Goal: Task Accomplishment & Management: Complete application form

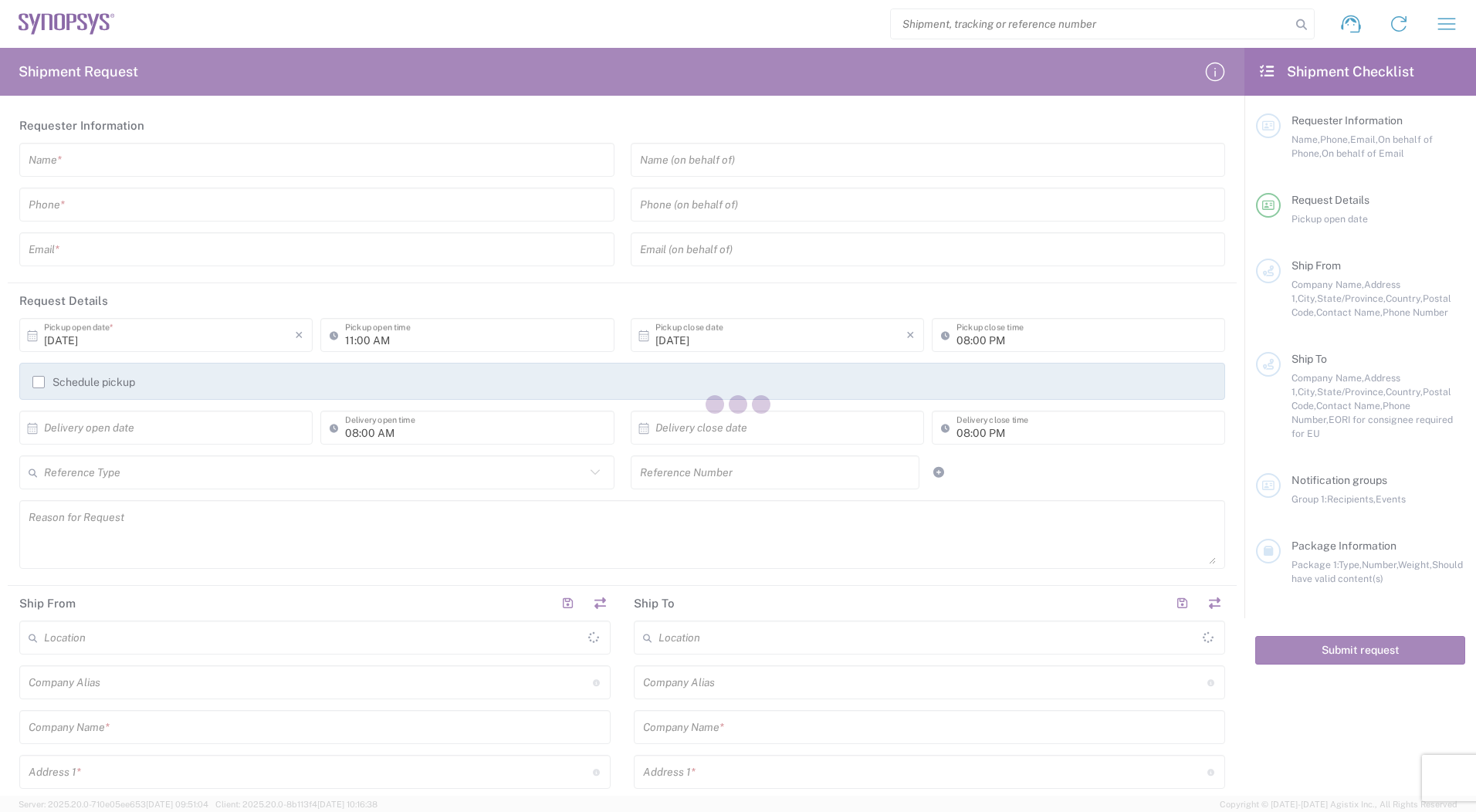
type input "[GEOGRAPHIC_DATA]"
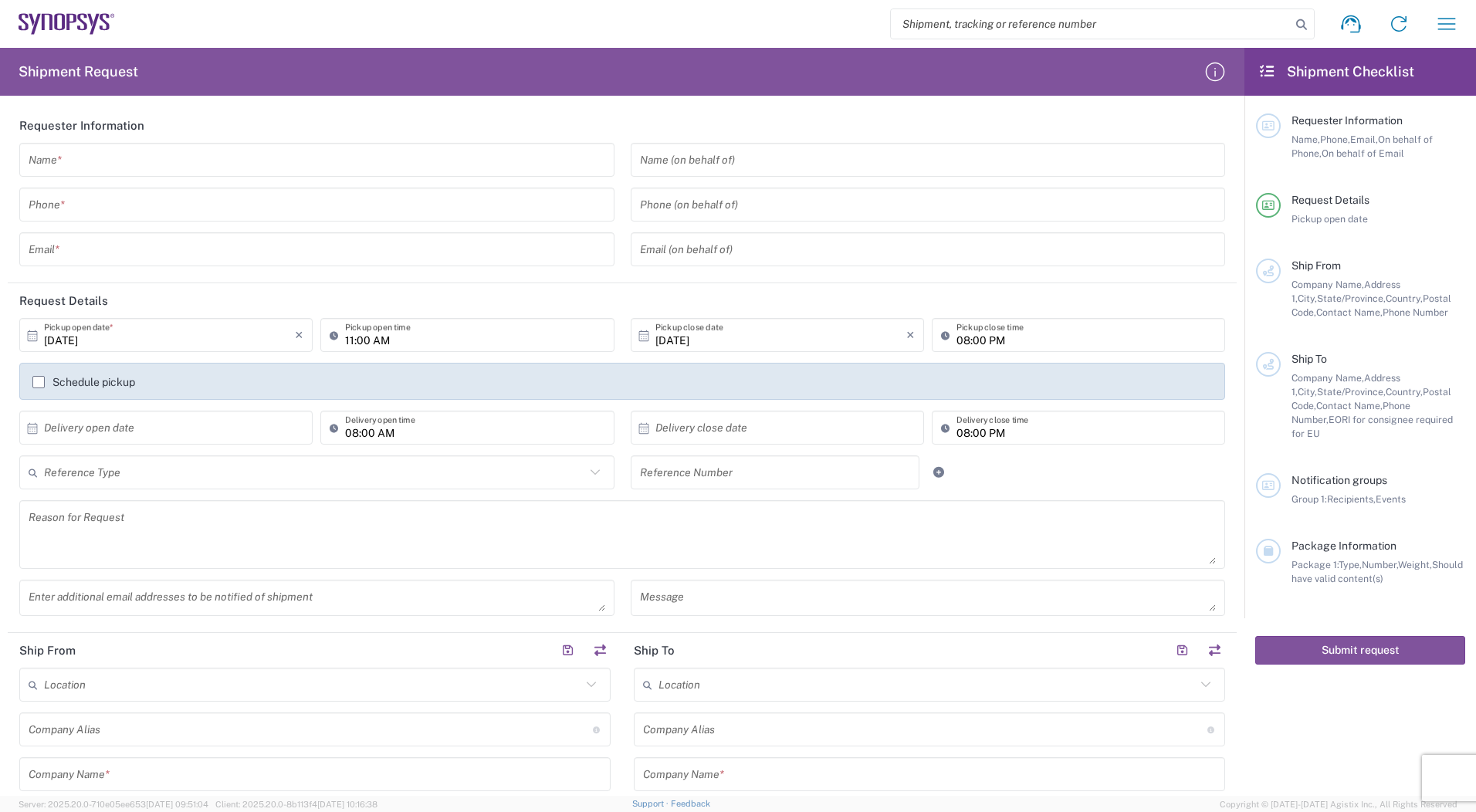
click at [151, 164] on input "text" at bounding box center [317, 160] width 577 height 27
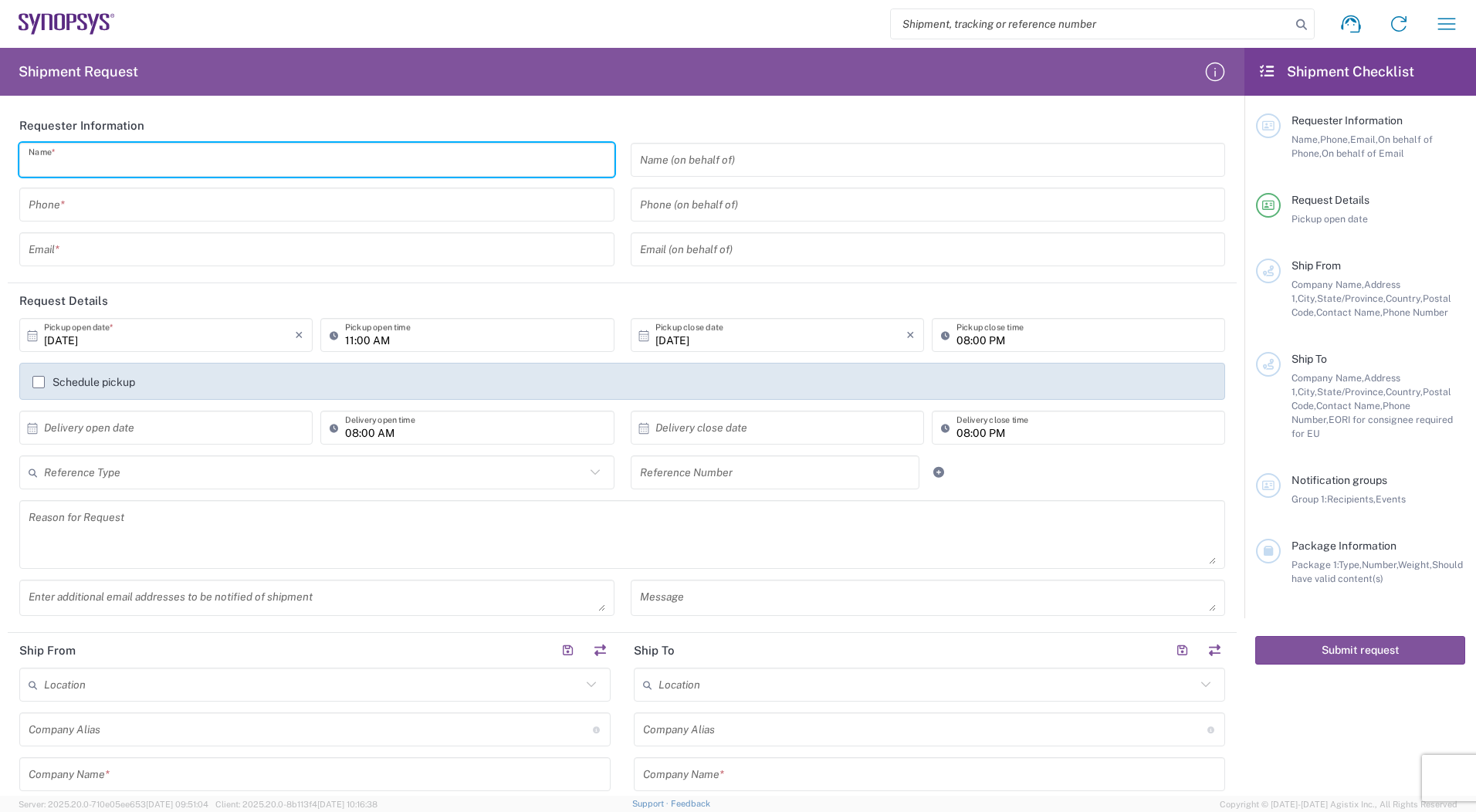
click at [64, 166] on input "text" at bounding box center [317, 160] width 577 height 27
type input "[PERSON_NAME]"
click at [129, 221] on div "Phone *" at bounding box center [316, 204] width 595 height 34
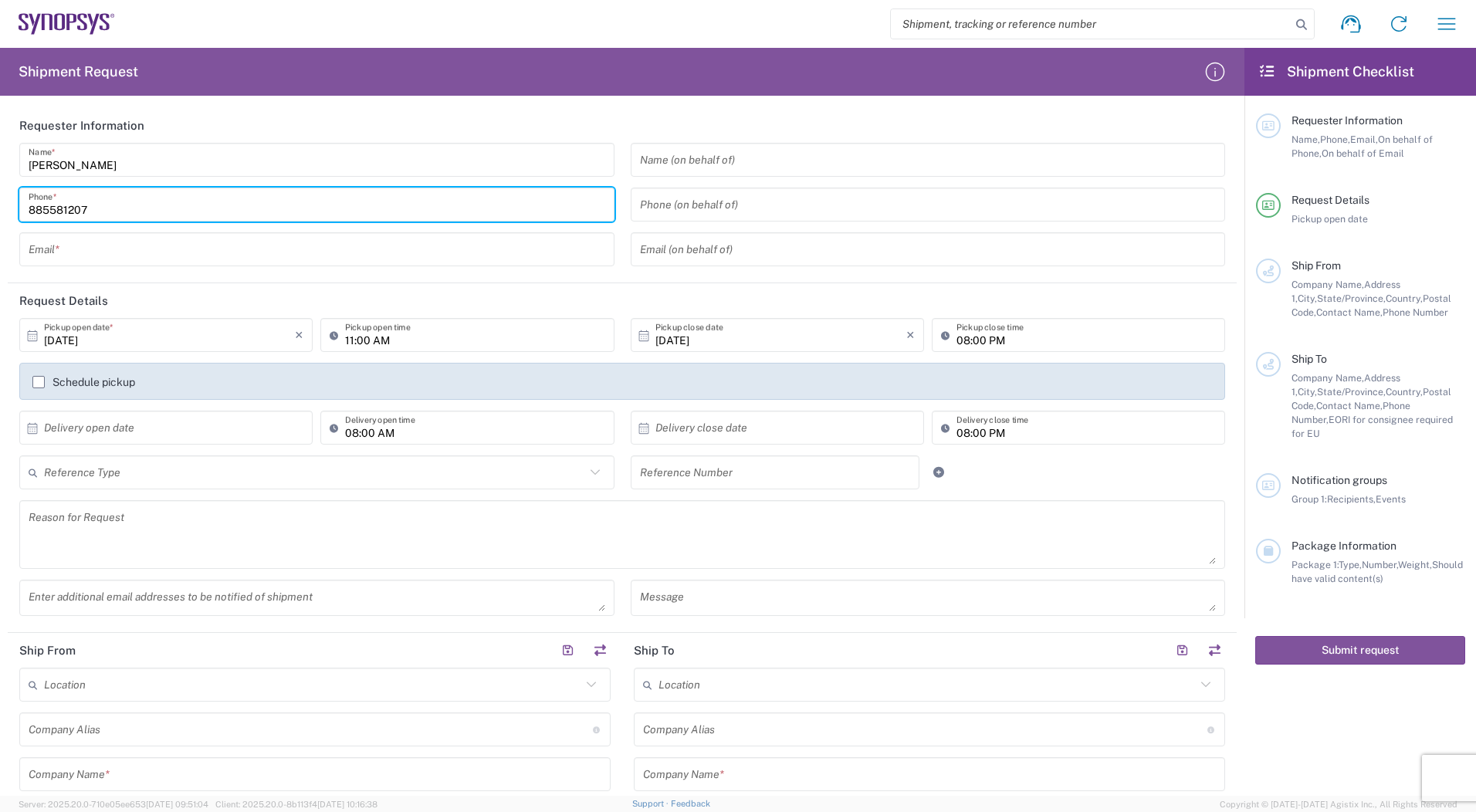
type input "885581207"
click at [150, 249] on input "text" at bounding box center [317, 250] width 577 height 27
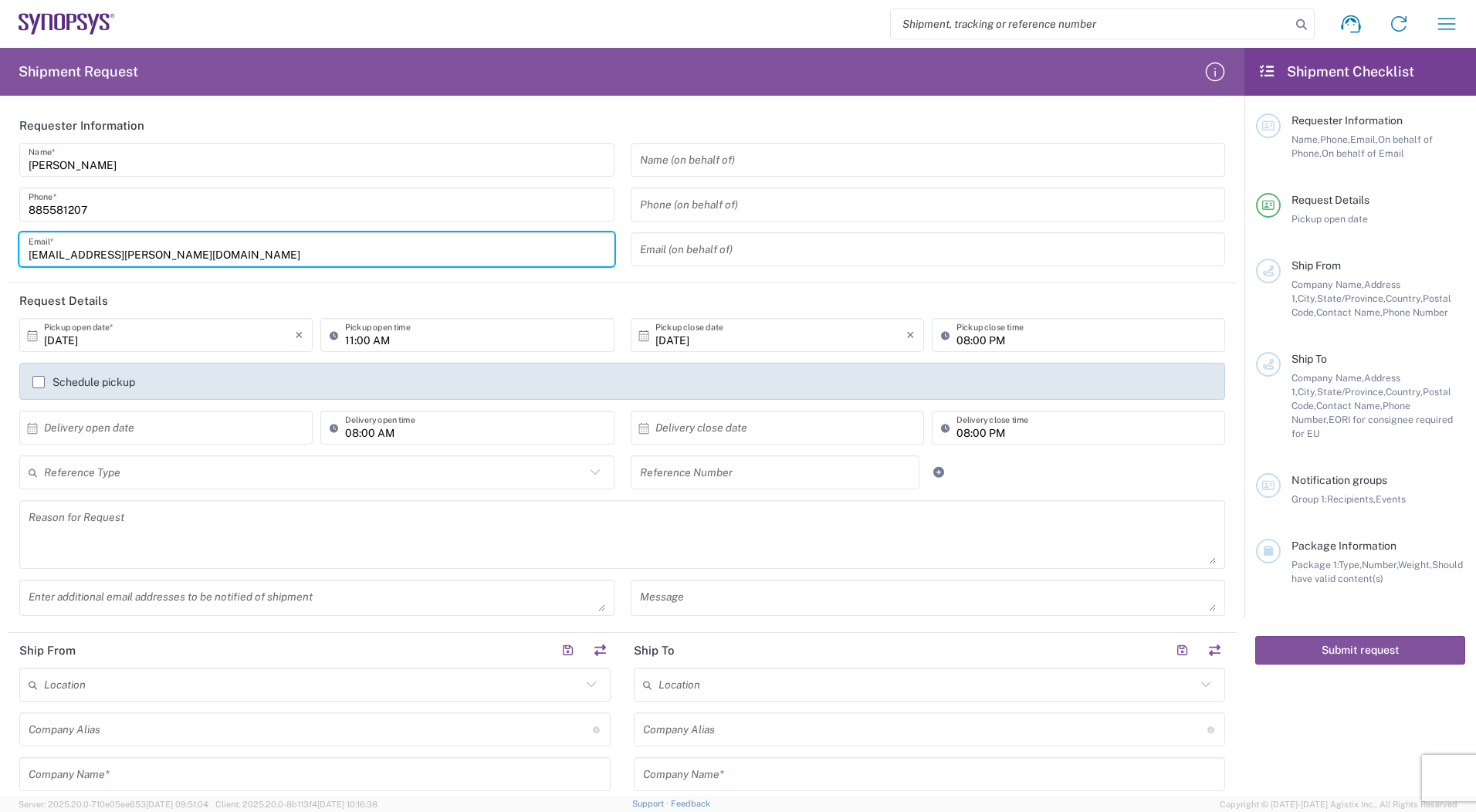
type input "[EMAIL_ADDRESS][PERSON_NAME][DOMAIN_NAME]"
click at [250, 336] on input "[DATE]" at bounding box center [169, 335] width 251 height 27
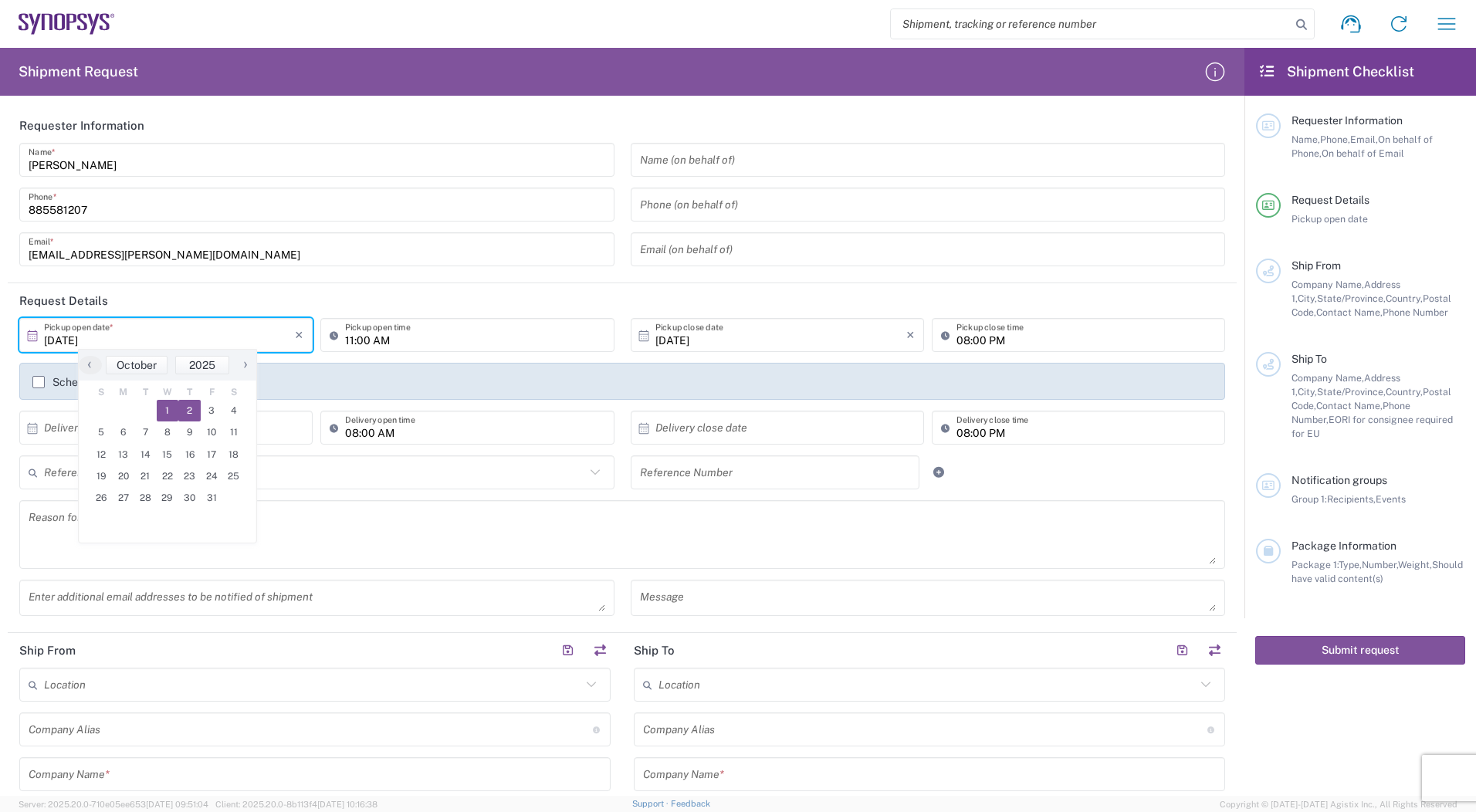
click at [193, 406] on span "2" at bounding box center [189, 410] width 22 height 21
type input "[DATE]"
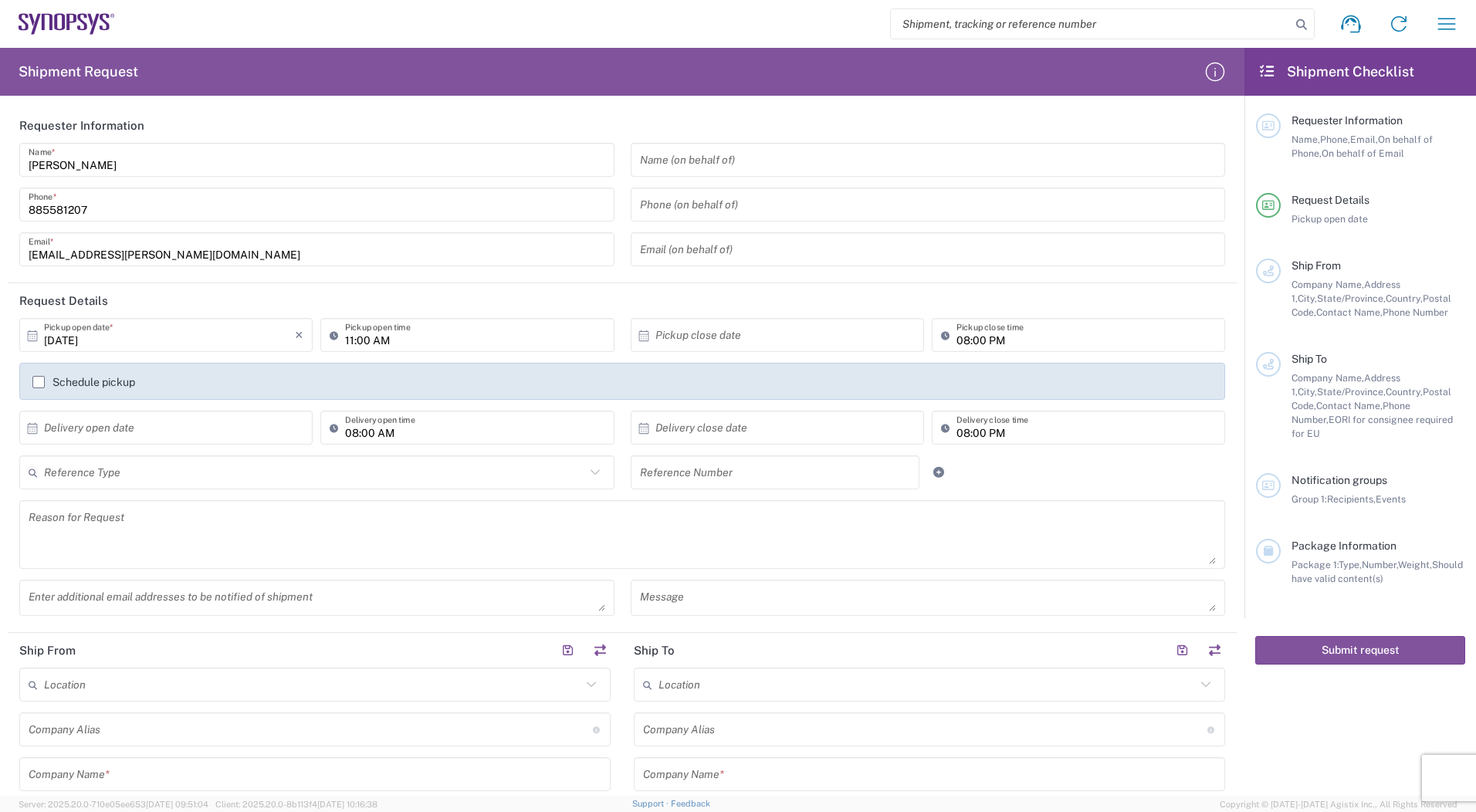
click at [755, 338] on input "text" at bounding box center [780, 335] width 251 height 27
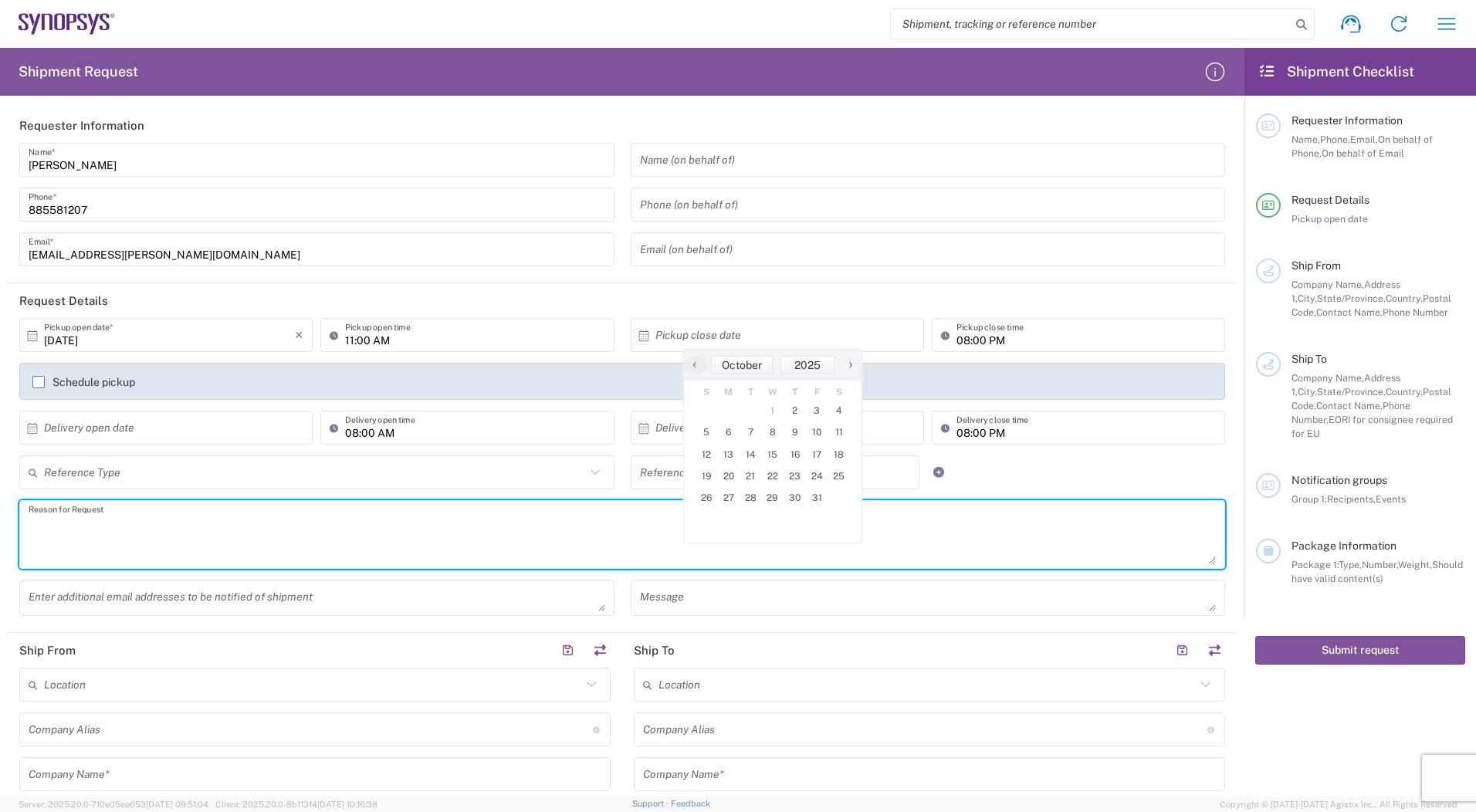
click at [440, 526] on textarea at bounding box center [623, 534] width 1188 height 60
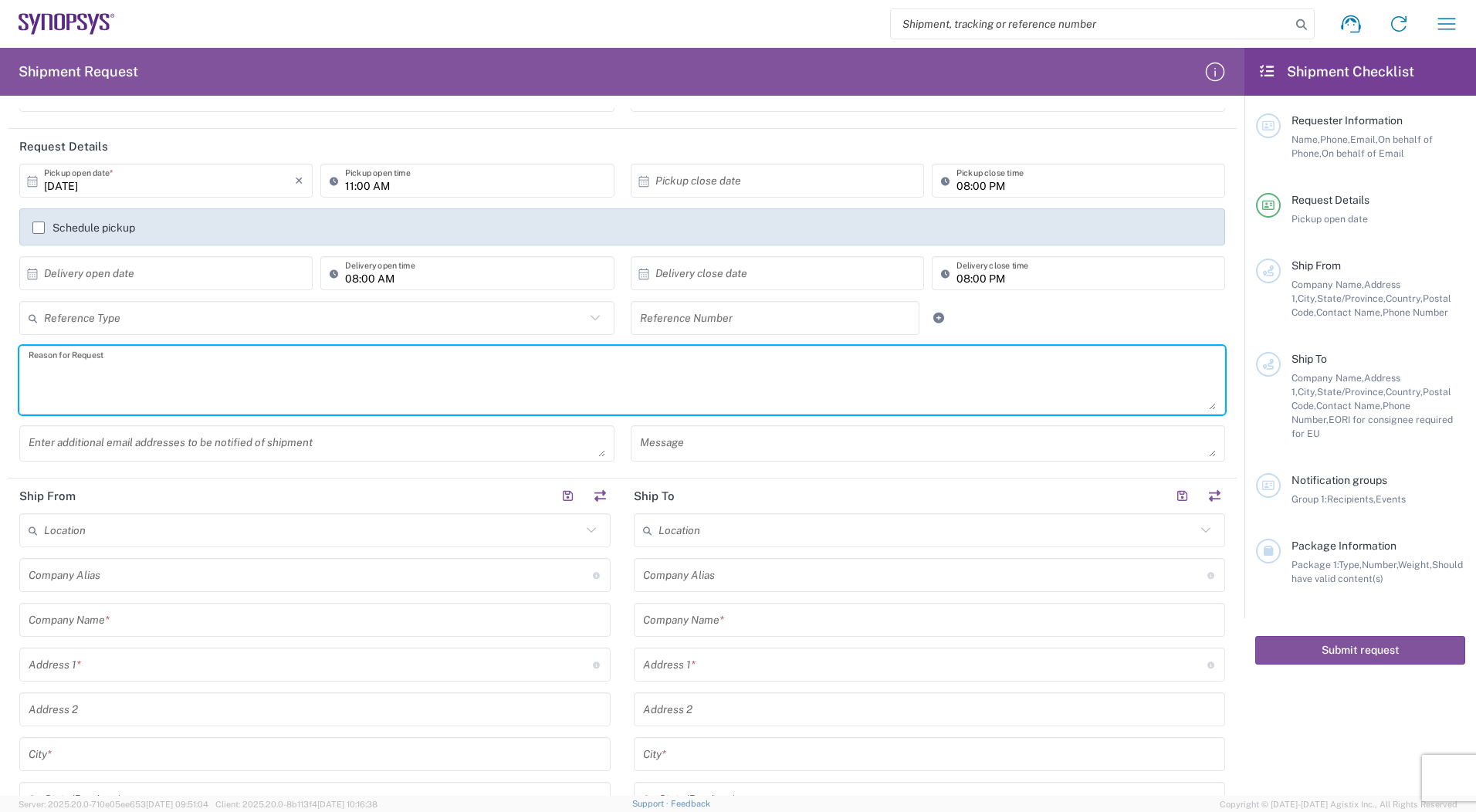
click at [173, 326] on input "text" at bounding box center [314, 318] width 541 height 27
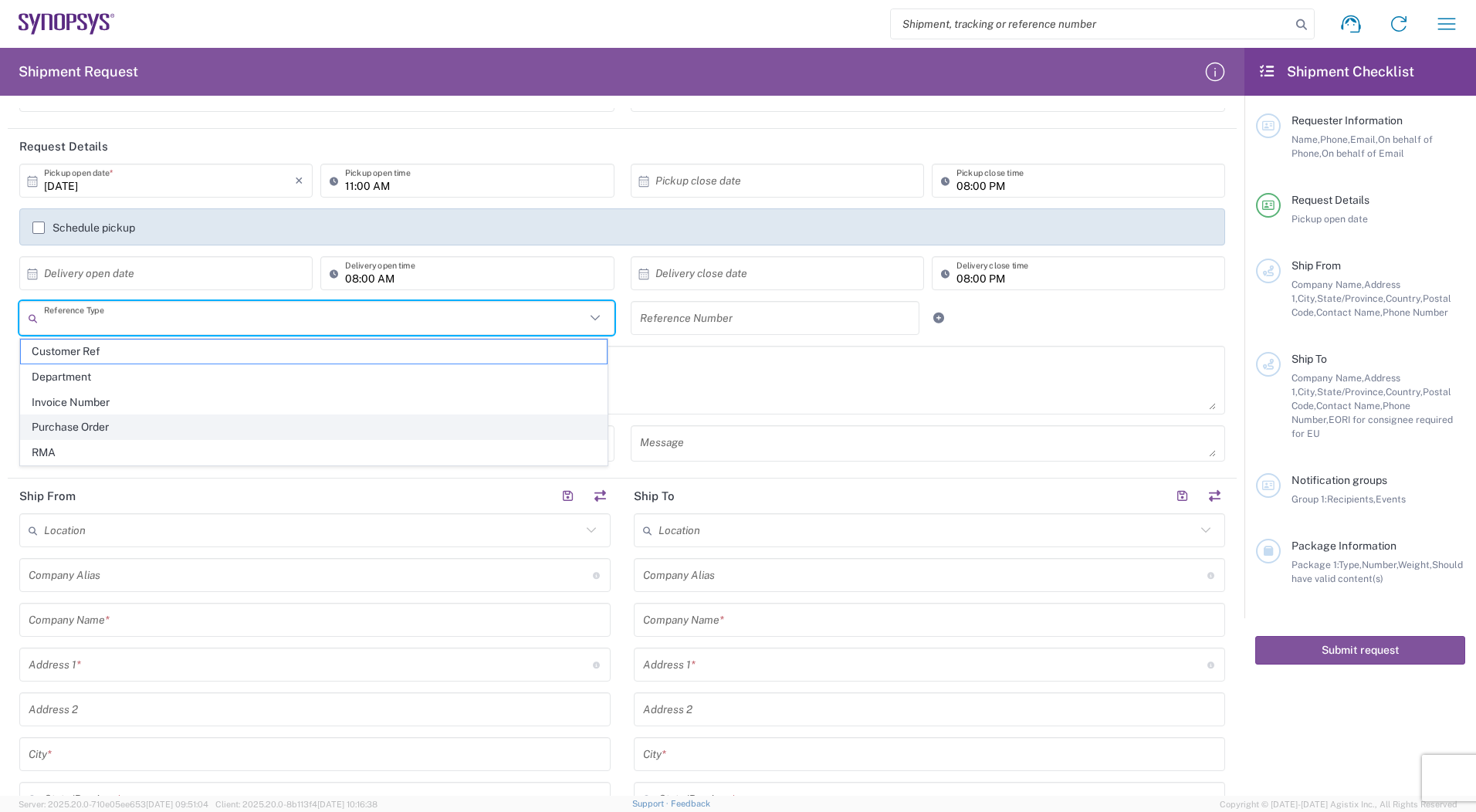
click at [151, 434] on span "Purchase Order" at bounding box center [314, 427] width 586 height 24
type input "Purchase Order"
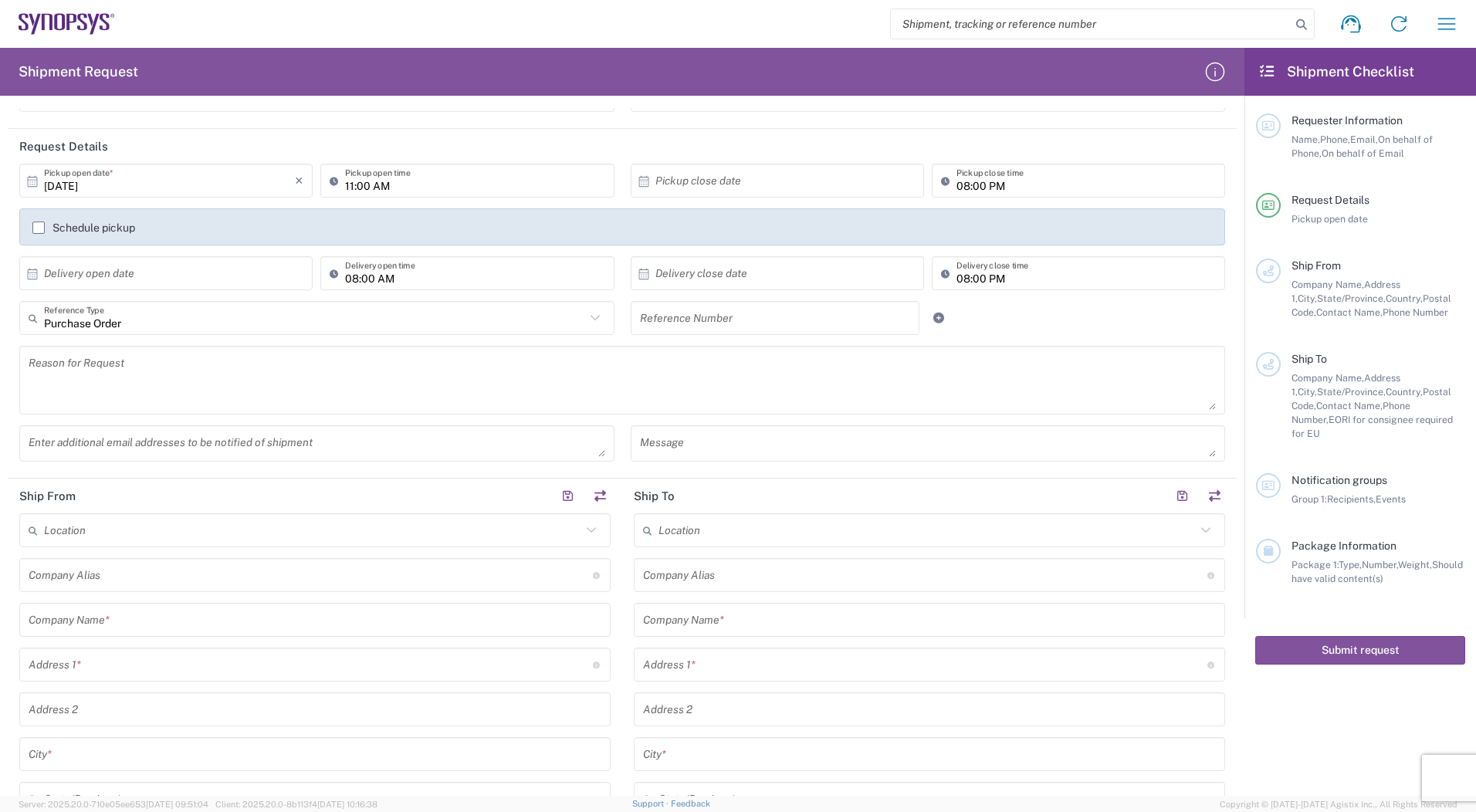
click at [2, 286] on form "Requester Information [PERSON_NAME] Name * [PHONE_NUMBER] Phone * [EMAIL_ADDRES…" at bounding box center [622, 452] width 1244 height 688
click at [7, 269] on form "Requester Information [PERSON_NAME] Name * [PHONE_NUMBER] Phone * [EMAIL_ADDRES…" at bounding box center [622, 452] width 1244 height 688
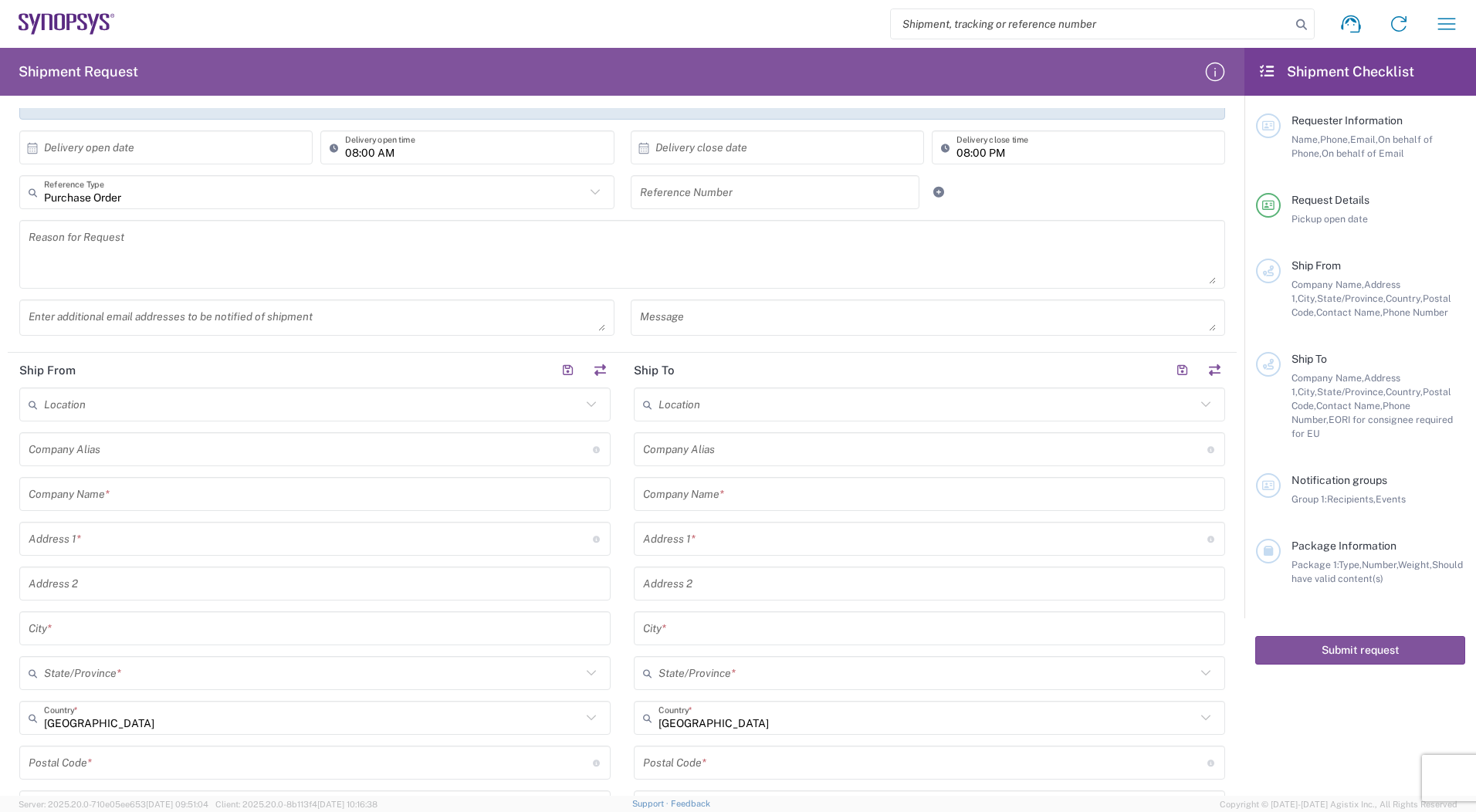
scroll to position [308, 0]
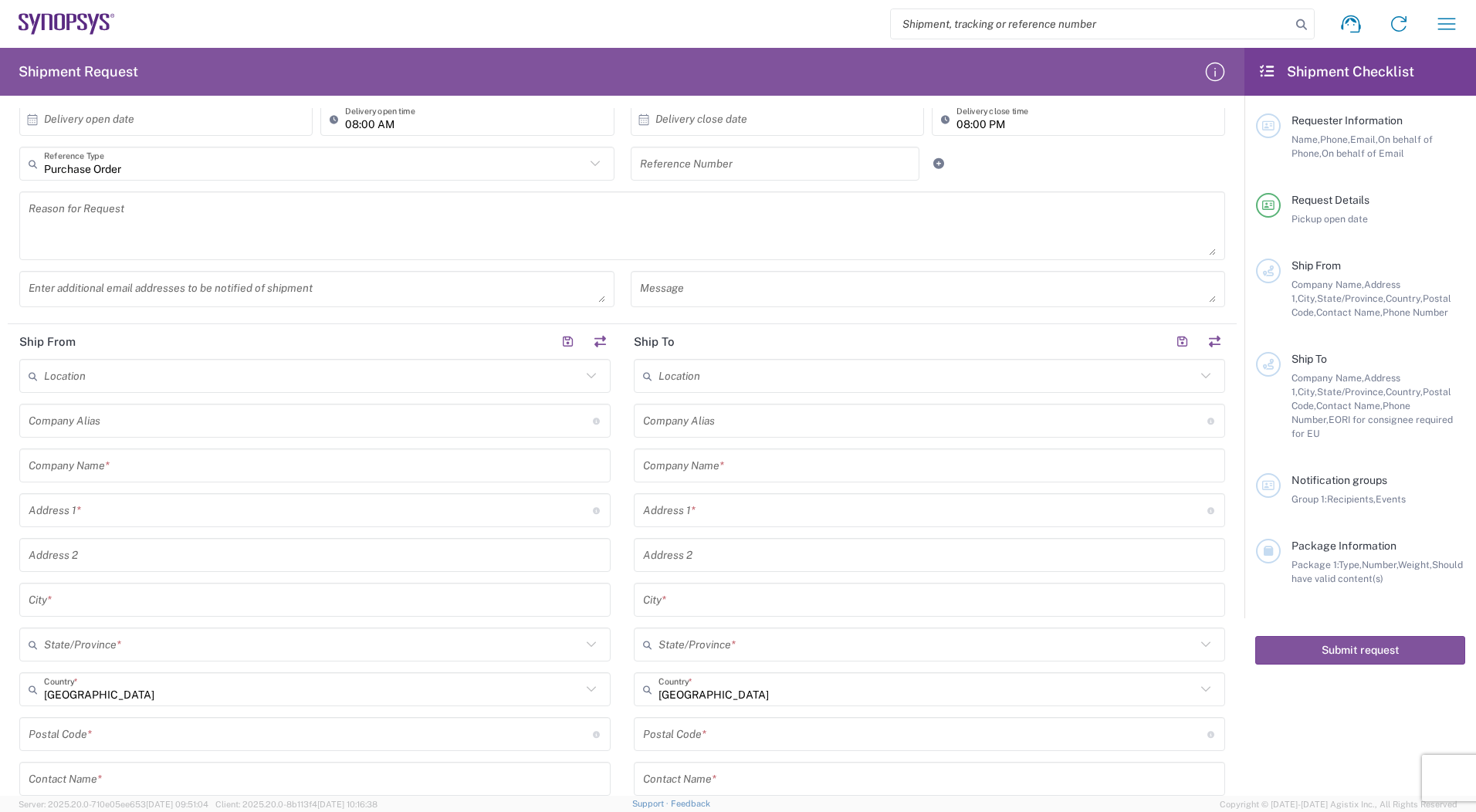
click at [16, 261] on div "Reason for Request" at bounding box center [623, 231] width 1222 height 80
click at [12, 316] on div "Enter additional email addresses to be notified of shipment" at bounding box center [317, 294] width 611 height 47
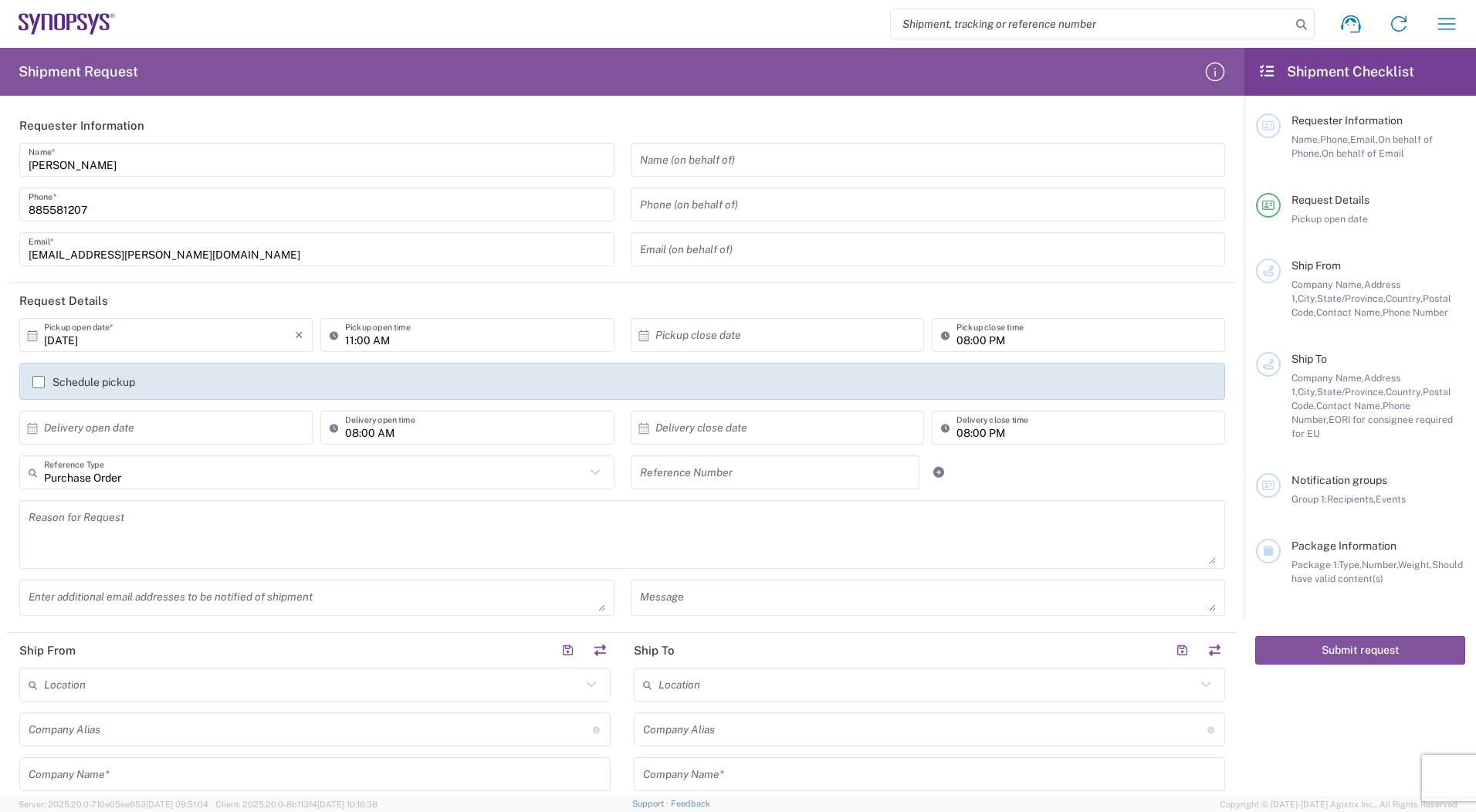
click at [742, 470] on input "text" at bounding box center [775, 473] width 271 height 27
